Goal: Use online tool/utility: Utilize a website feature to perform a specific function

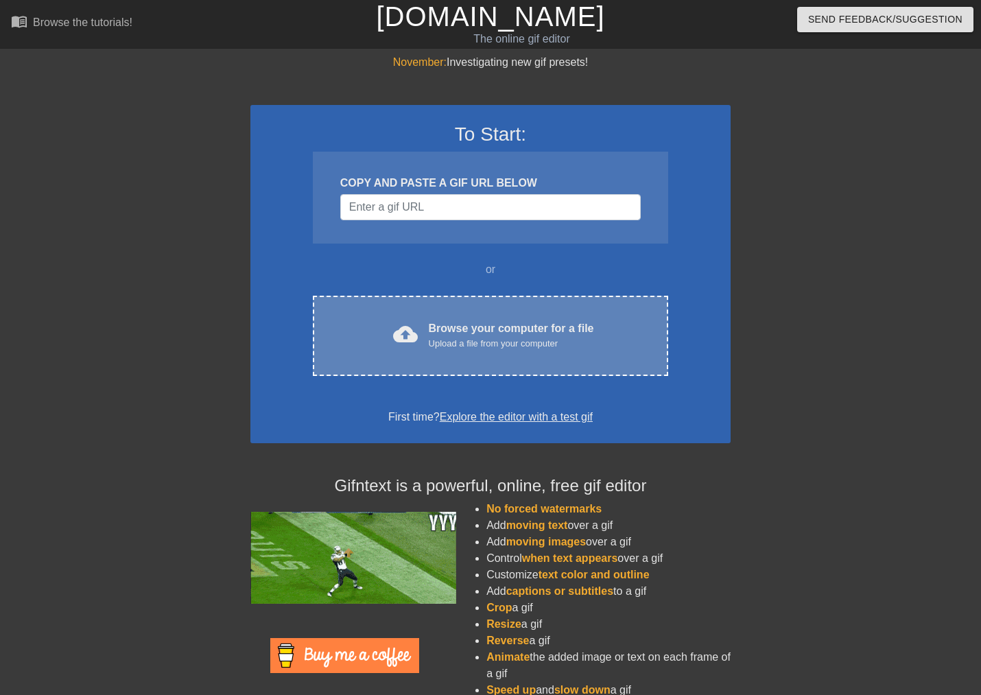
click at [472, 355] on div "cloud_upload Browse your computer for a file Upload a file from your computer C…" at bounding box center [490, 336] width 355 height 80
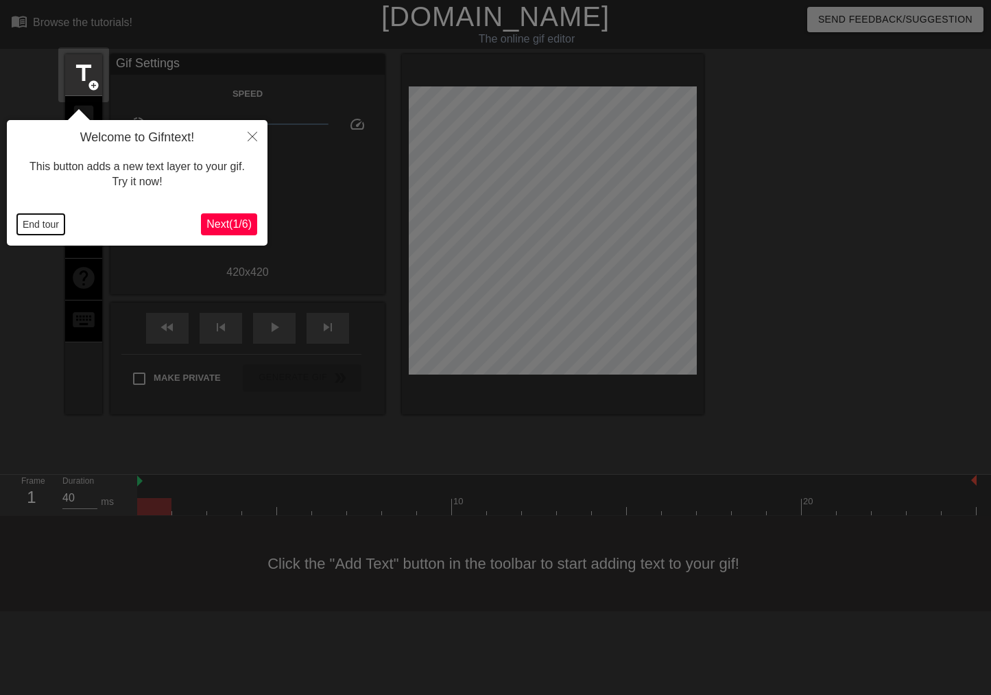
click at [27, 222] on button "End tour" at bounding box center [40, 224] width 47 height 21
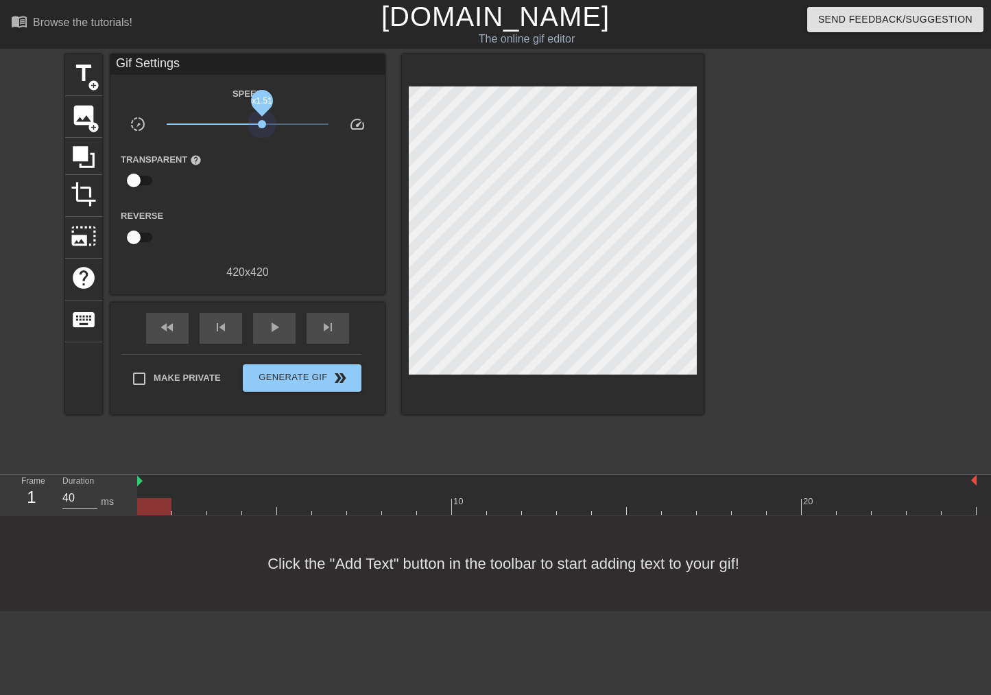
drag, startPoint x: 247, startPoint y: 127, endPoint x: 263, endPoint y: 132, distance: 17.4
click at [263, 132] on div "x1.51" at bounding box center [247, 126] width 183 height 21
click at [270, 329] on span "play_arrow" at bounding box center [274, 327] width 16 height 16
drag, startPoint x: 261, startPoint y: 123, endPoint x: 295, endPoint y: 125, distance: 33.6
click at [295, 125] on span "x3.85" at bounding box center [295, 124] width 8 height 8
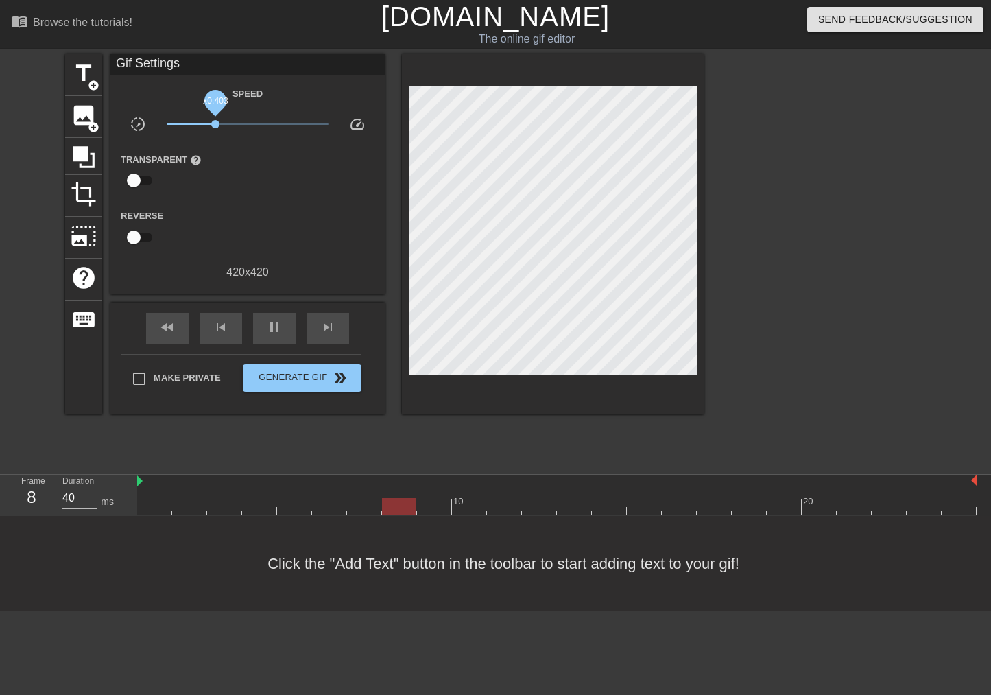
drag, startPoint x: 295, startPoint y: 125, endPoint x: 211, endPoint y: 125, distance: 83.7
click at [211, 125] on span "x0.403" at bounding box center [215, 124] width 8 height 8
drag, startPoint x: 211, startPoint y: 125, endPoint x: 321, endPoint y: 136, distance: 110.3
click at [321, 136] on div "x2.99" at bounding box center [247, 126] width 183 height 21
drag, startPoint x: 317, startPoint y: 127, endPoint x: 248, endPoint y: 128, distance: 69.3
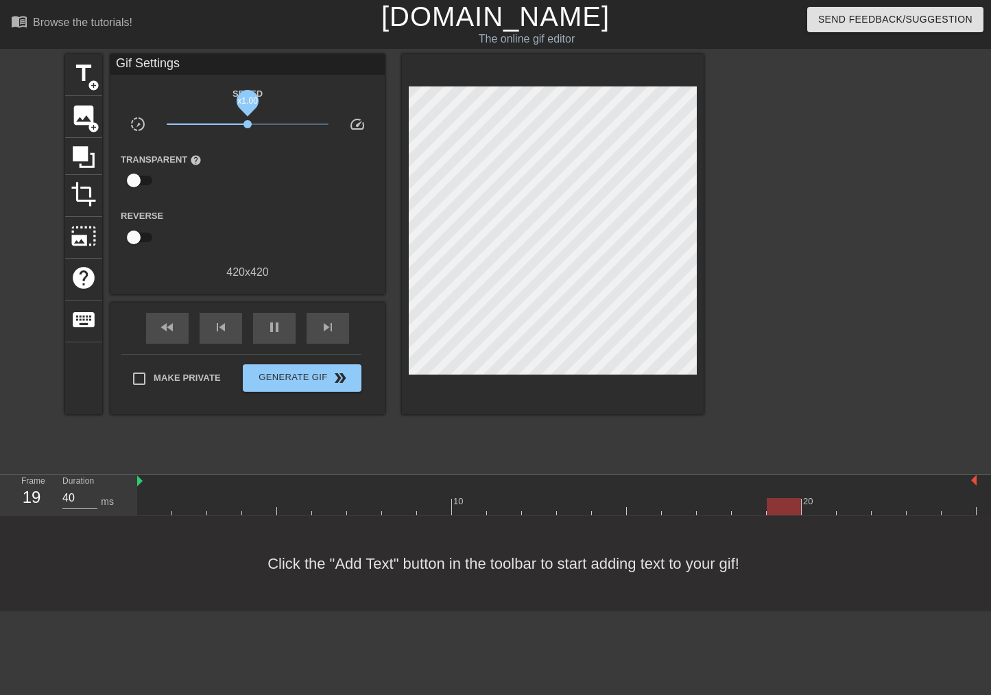
click at [248, 128] on span "x1.00" at bounding box center [248, 124] width 163 height 16
click at [278, 325] on span "pause" at bounding box center [274, 327] width 16 height 16
click at [273, 329] on span "play_arrow" at bounding box center [274, 327] width 16 height 16
click at [273, 329] on span "pause" at bounding box center [274, 327] width 16 height 16
